Goal: Use online tool/utility: Use online tool/utility

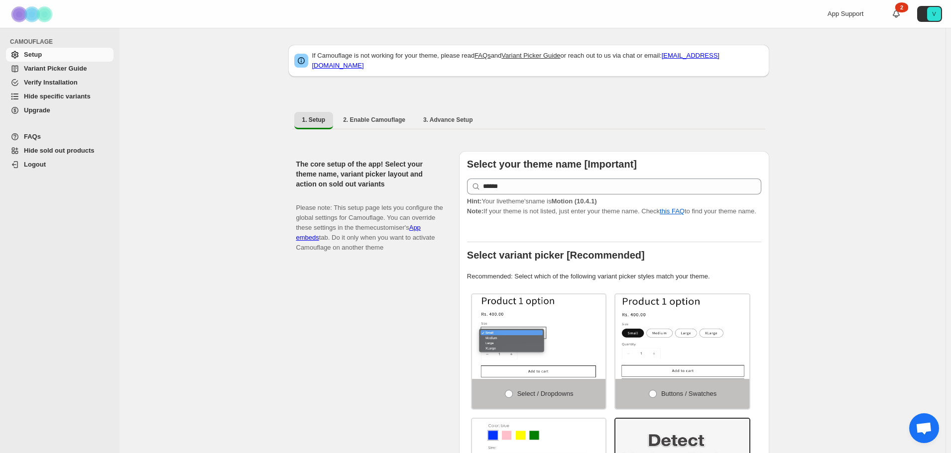
click at [55, 97] on span "Hide specific variants" at bounding box center [57, 96] width 67 height 7
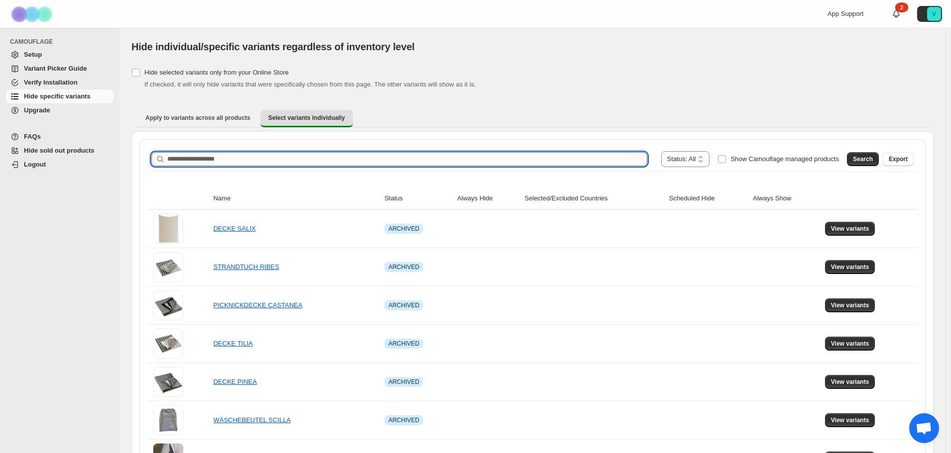
click at [573, 161] on input "Search product name" at bounding box center [407, 159] width 480 height 14
type input "**********"
click at [872, 160] on span "Search" at bounding box center [862, 159] width 20 height 8
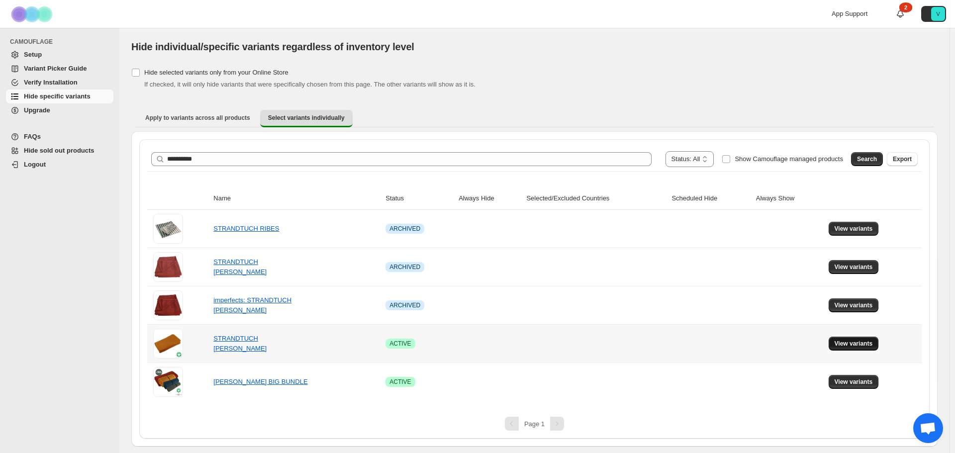
click at [868, 340] on button "View variants" at bounding box center [854, 344] width 50 height 14
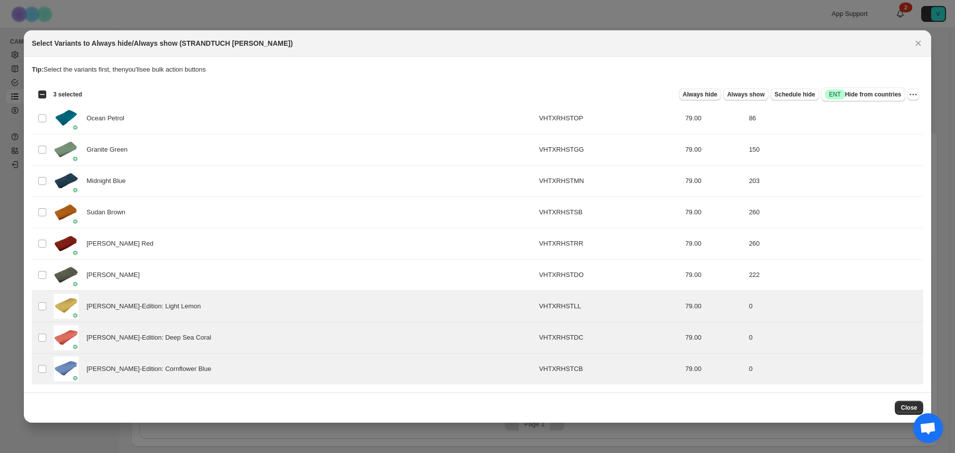
click at [718, 97] on span "Always hide" at bounding box center [700, 95] width 34 height 8
